Goal: Transaction & Acquisition: Purchase product/service

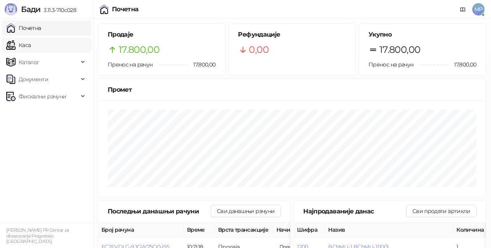
click at [25, 44] on link "Каса" at bounding box center [18, 45] width 24 height 16
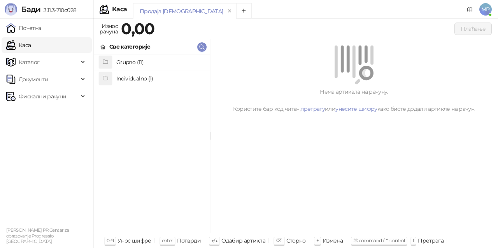
click at [169, 61] on h4 "Grupno (11)" at bounding box center [159, 62] width 87 height 12
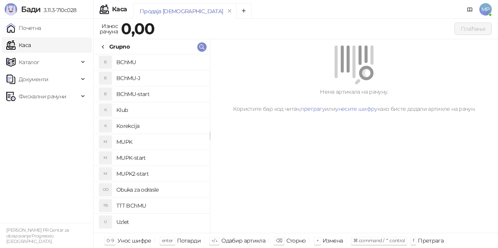
click at [186, 77] on h4 "BChMU-J" at bounding box center [159, 78] width 87 height 12
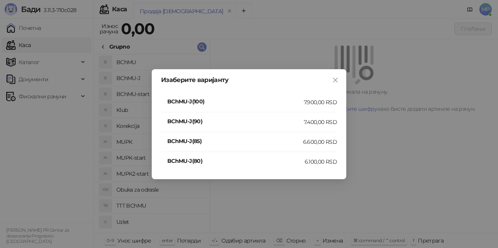
click at [314, 100] on div "7.900,00 RSD" at bounding box center [320, 102] width 33 height 9
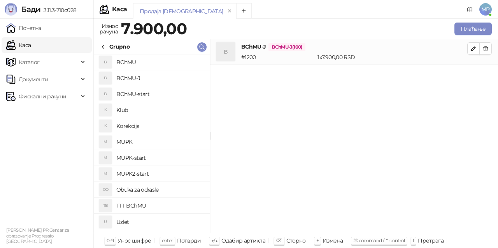
click at [152, 96] on h4 "BChMU-start" at bounding box center [159, 94] width 87 height 12
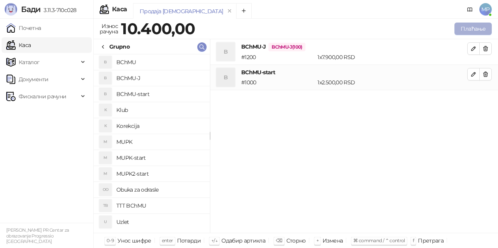
click at [473, 28] on button "Плаћање" at bounding box center [472, 29] width 37 height 12
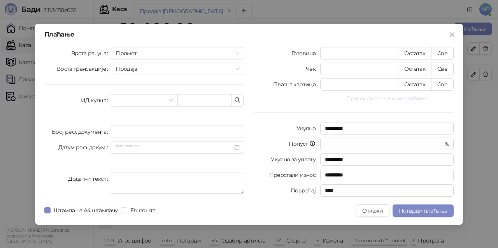
click at [364, 98] on button "Прикажи све начине плаћања" at bounding box center [386, 98] width 133 height 9
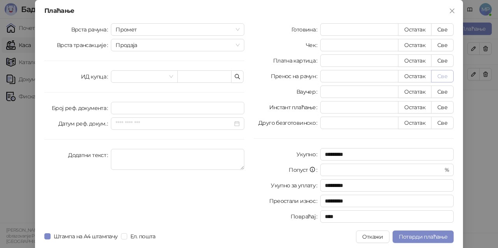
click at [440, 75] on button "Све" at bounding box center [442, 76] width 23 height 12
type input "*****"
type input "****"
click at [427, 237] on span "Потврди плаћање" at bounding box center [422, 236] width 49 height 7
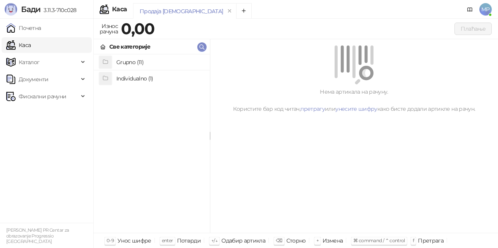
click at [151, 58] on h4 "Grupno (11)" at bounding box center [159, 62] width 87 height 12
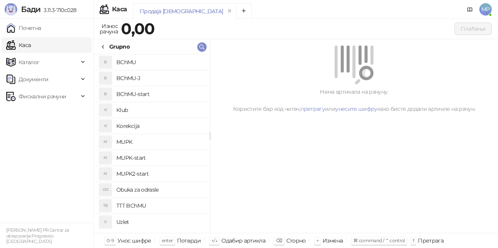
click at [156, 93] on h4 "BChMU-start" at bounding box center [159, 94] width 87 height 12
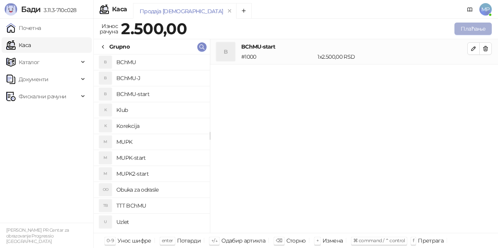
click at [465, 26] on button "Плаћање" at bounding box center [472, 29] width 37 height 12
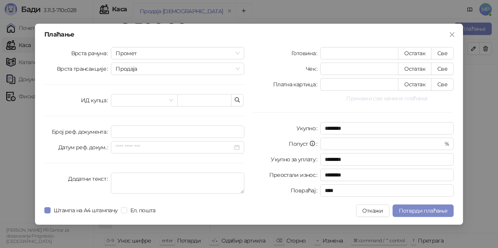
click at [424, 100] on button "Прикажи све начине плаћања" at bounding box center [386, 98] width 133 height 9
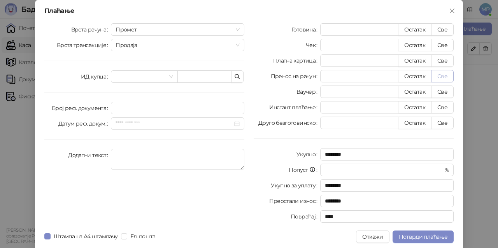
click at [437, 75] on button "Све" at bounding box center [442, 76] width 23 height 12
type input "****"
click at [410, 238] on span "Потврди плаћање" at bounding box center [422, 236] width 49 height 7
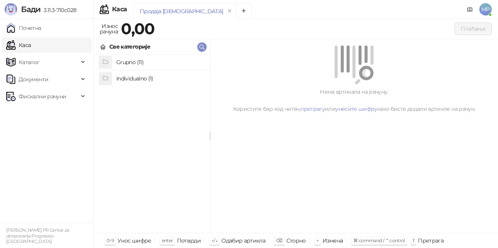
click at [161, 62] on h4 "Grupno (11)" at bounding box center [159, 62] width 87 height 12
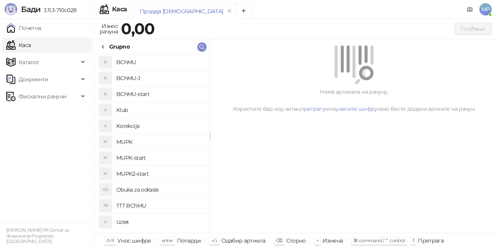
click at [165, 77] on h4 "BChMU-J" at bounding box center [159, 78] width 87 height 12
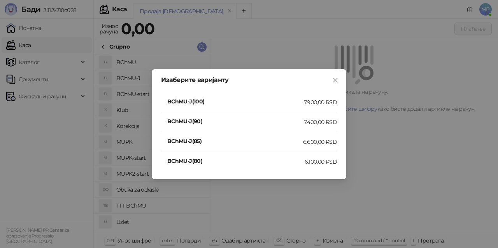
click at [313, 120] on div "7.400,00 RSD" at bounding box center [320, 122] width 33 height 9
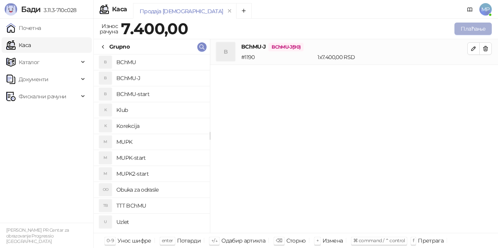
click at [477, 30] on button "Плаћање" at bounding box center [472, 29] width 37 height 12
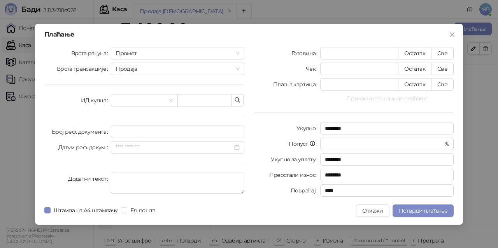
click at [412, 99] on button "Прикажи све начине плаћања" at bounding box center [386, 98] width 133 height 9
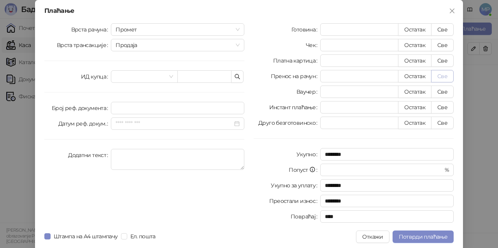
click at [448, 76] on button "Све" at bounding box center [442, 76] width 23 height 12
type input "****"
click at [437, 236] on span "Потврди плаћање" at bounding box center [422, 236] width 49 height 7
